Goal: Information Seeking & Learning: Understand process/instructions

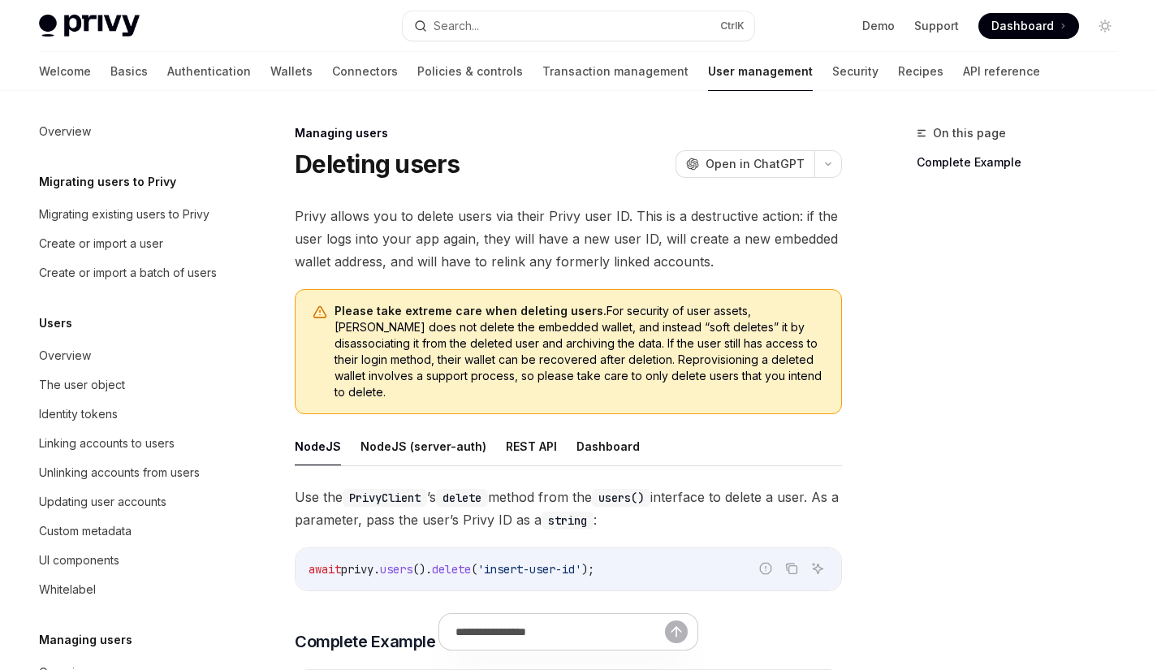
scroll to position [269, 0]
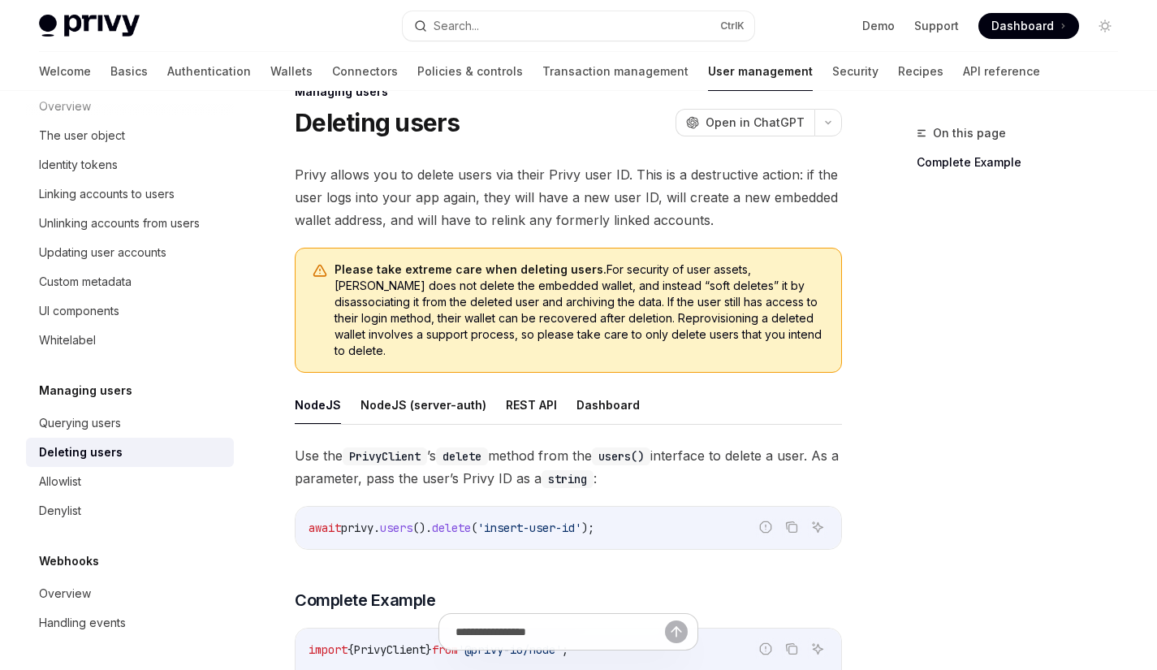
scroll to position [40, 0]
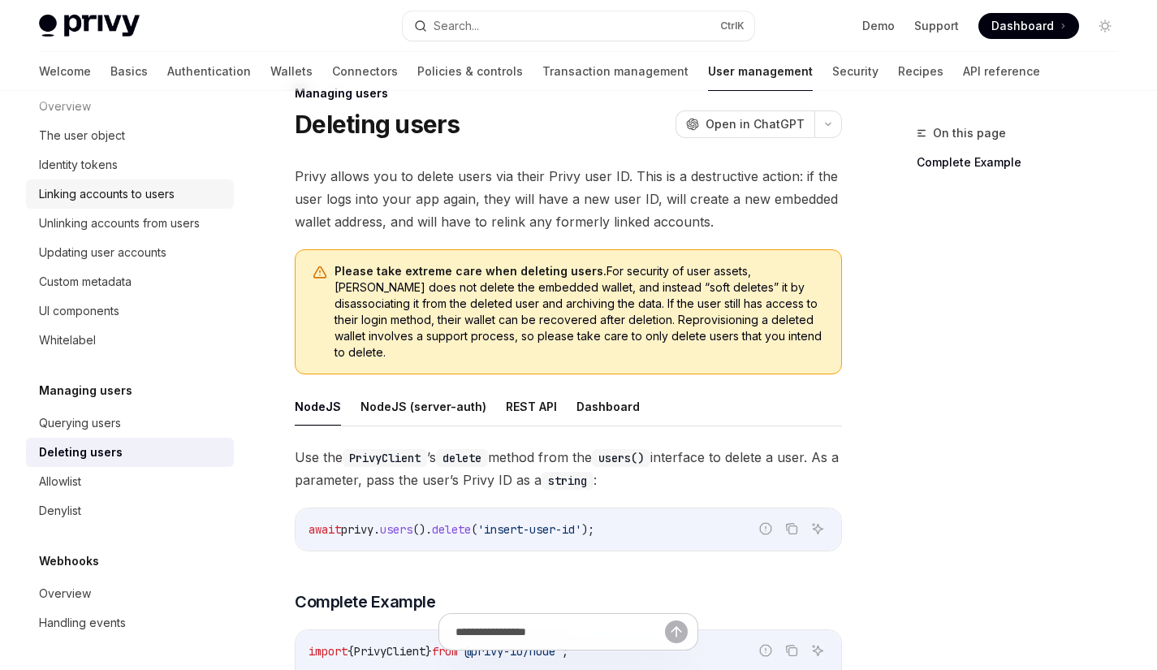
click at [121, 194] on div "Linking accounts to users" at bounding box center [107, 193] width 136 height 19
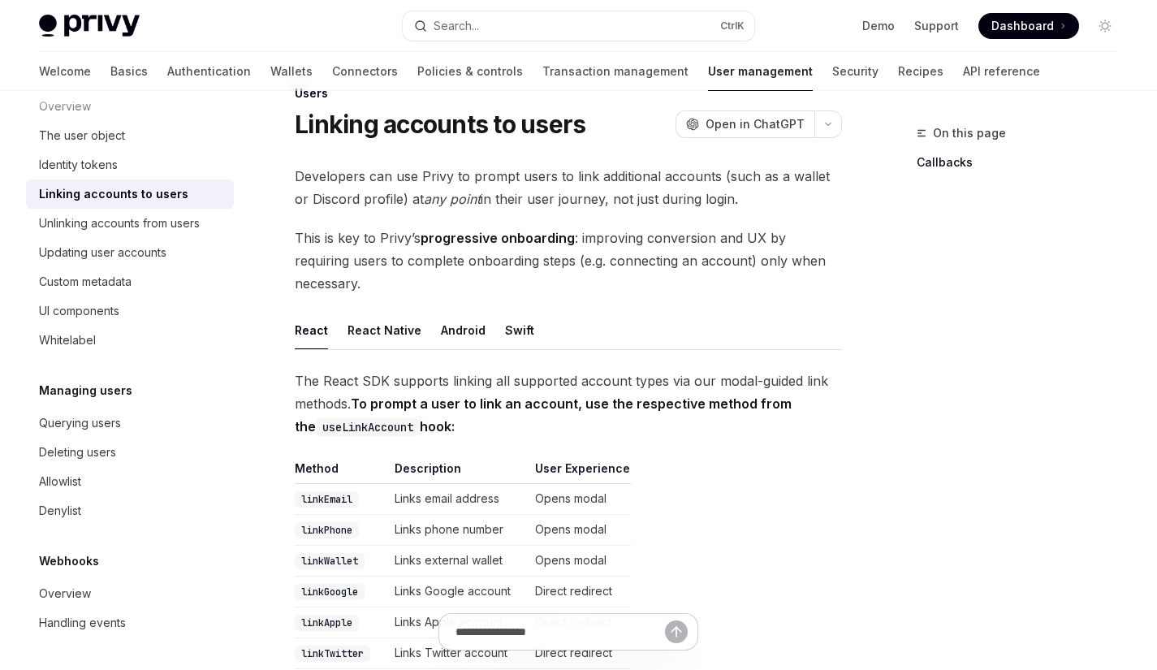
scroll to position [86, 0]
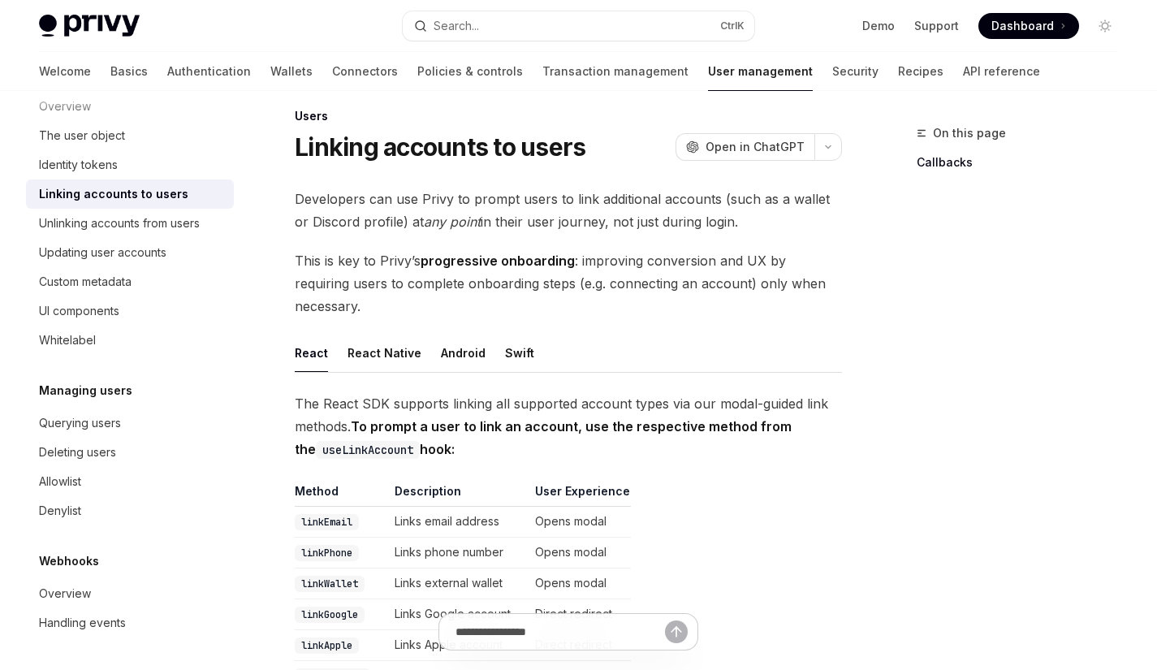
type textarea "*"
